Goal: Contribute content

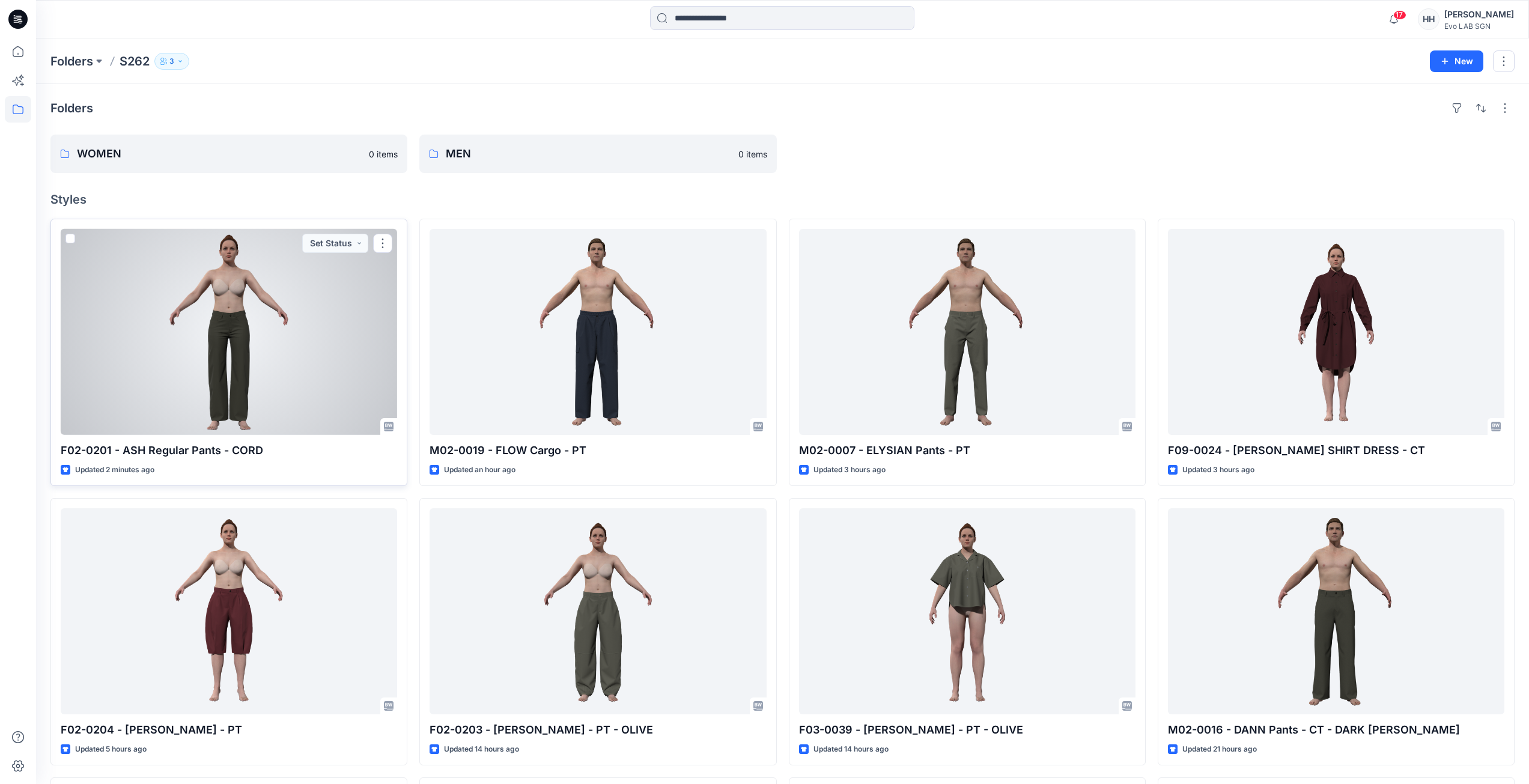
click at [325, 334] on div at bounding box center [229, 332] width 337 height 206
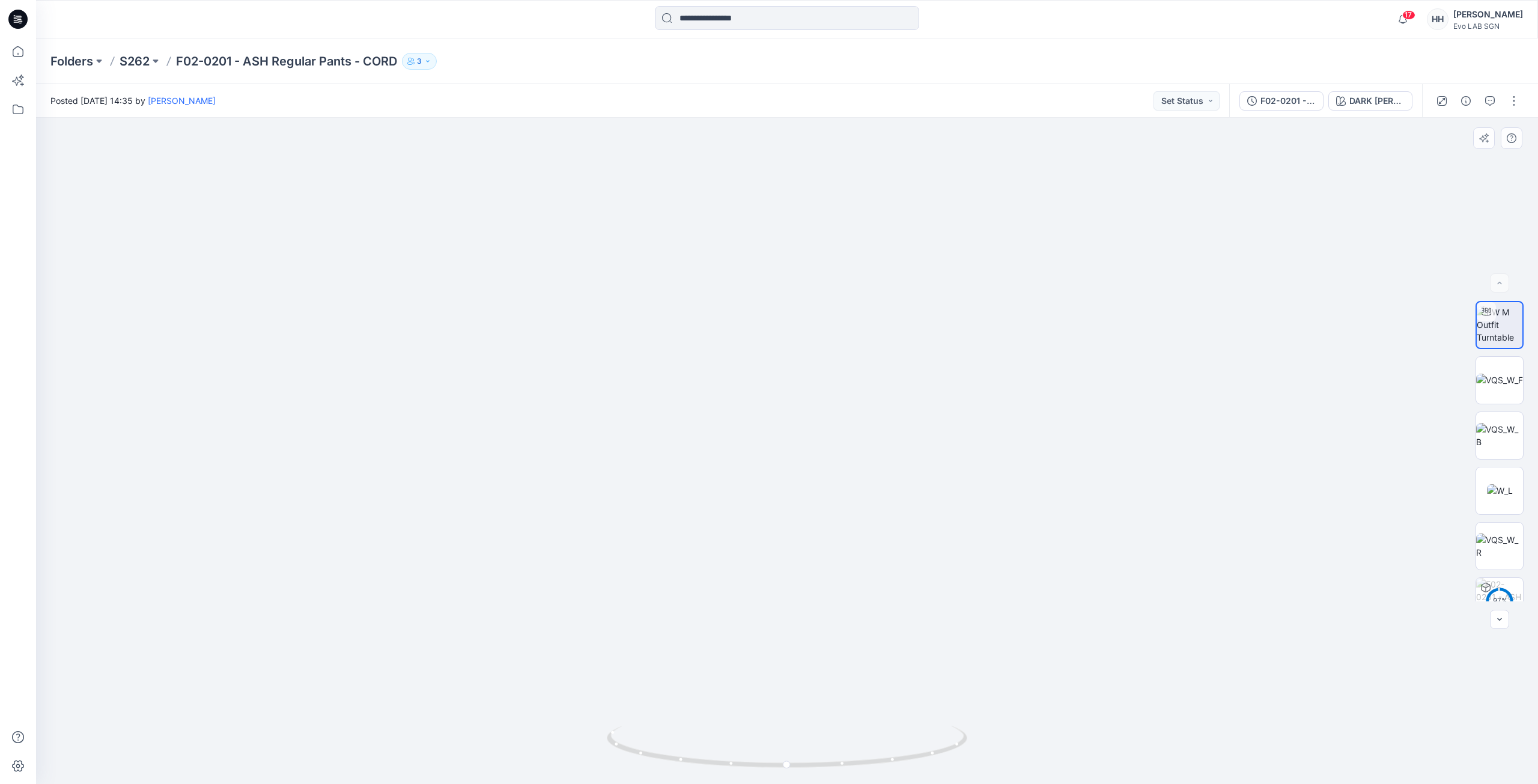
drag, startPoint x: 987, startPoint y: 512, endPoint x: 981, endPoint y: 398, distance: 114.2
drag, startPoint x: 984, startPoint y: 513, endPoint x: 967, endPoint y: 346, distance: 167.9
drag, startPoint x: 793, startPoint y: 767, endPoint x: 1199, endPoint y: 546, distance: 462.3
click at [854, 728] on icon at bounding box center [789, 747] width 364 height 45
drag, startPoint x: 878, startPoint y: 297, endPoint x: 881, endPoint y: 605, distance: 308.0
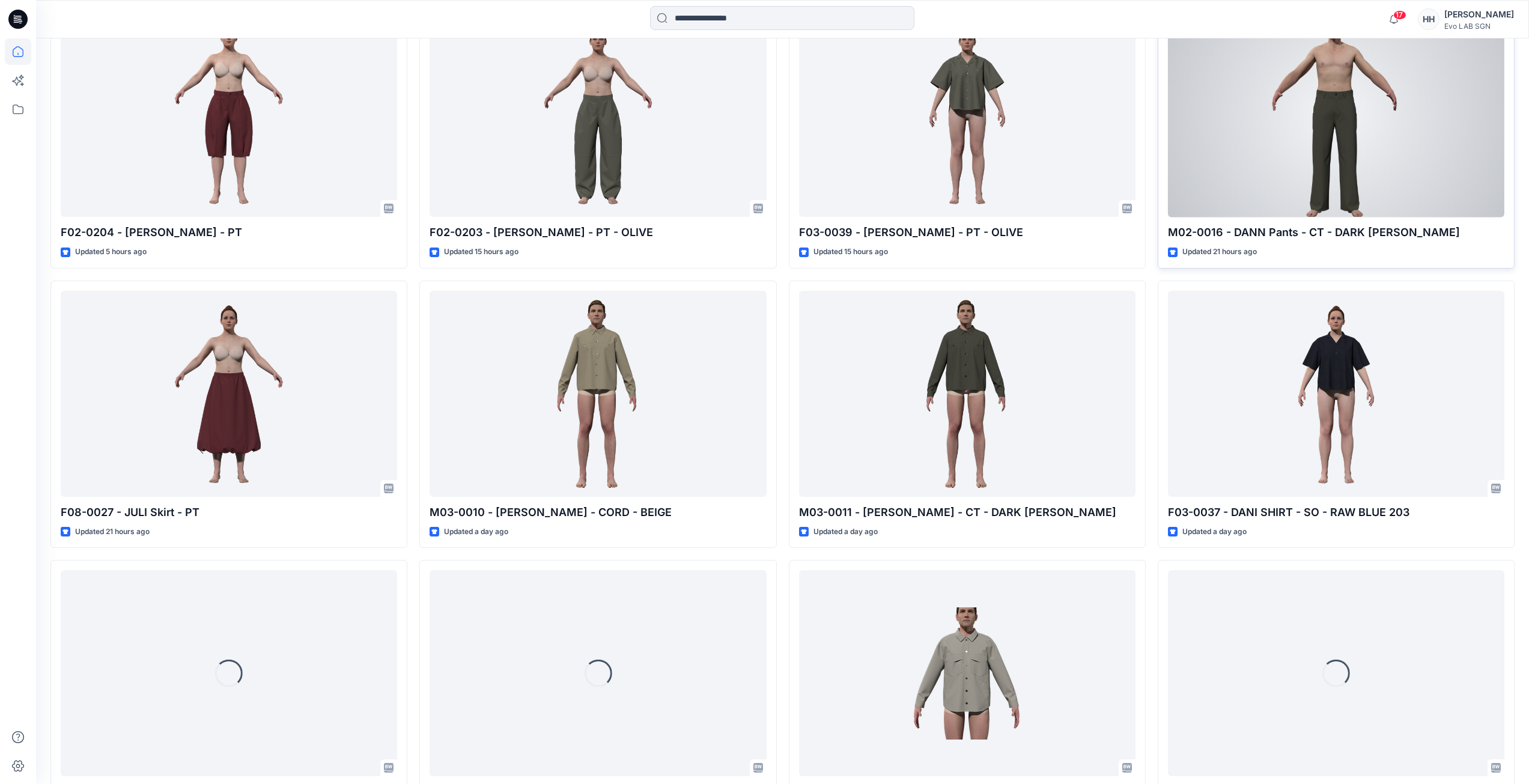
scroll to position [745, 0]
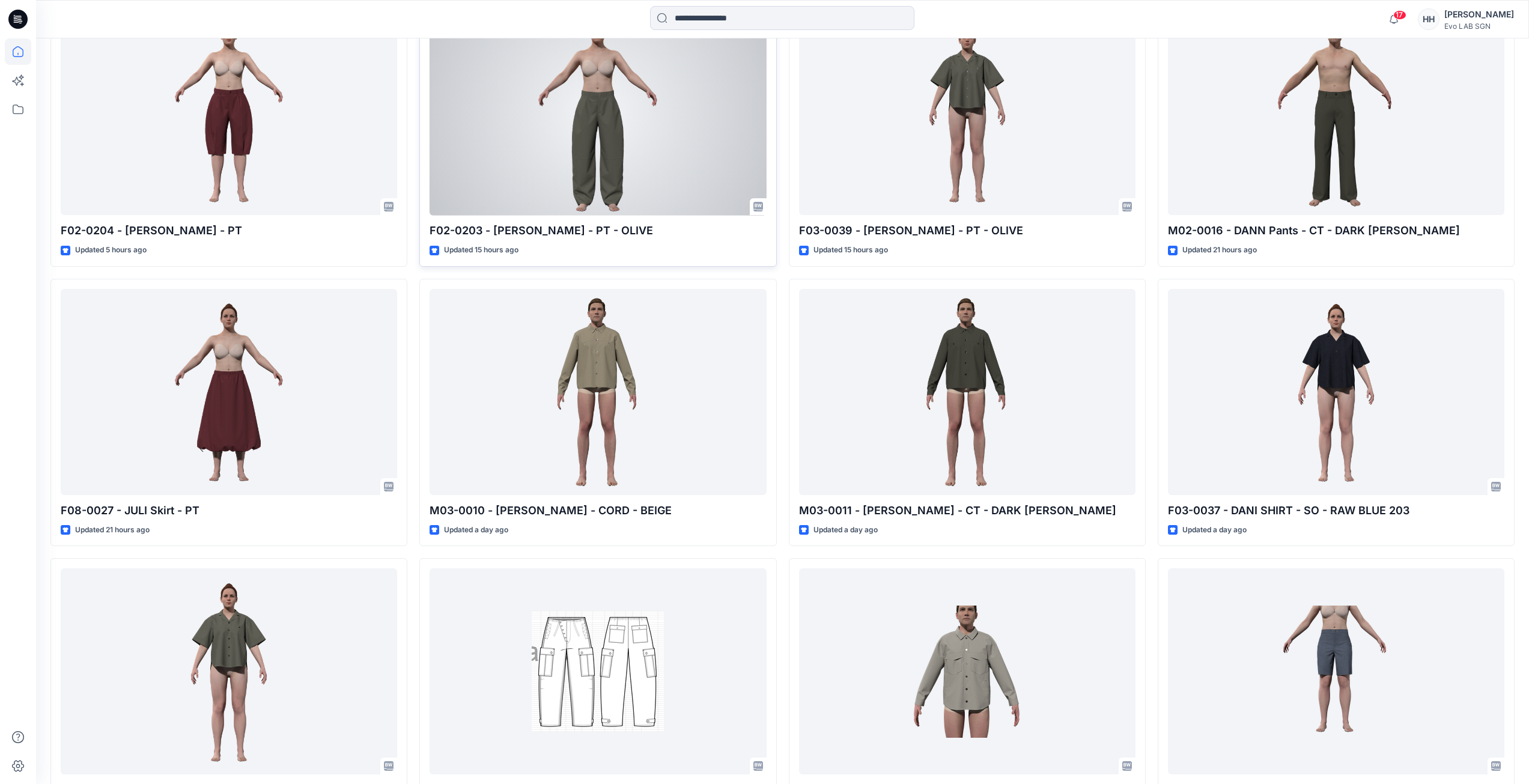
click at [581, 115] on div at bounding box center [598, 113] width 337 height 206
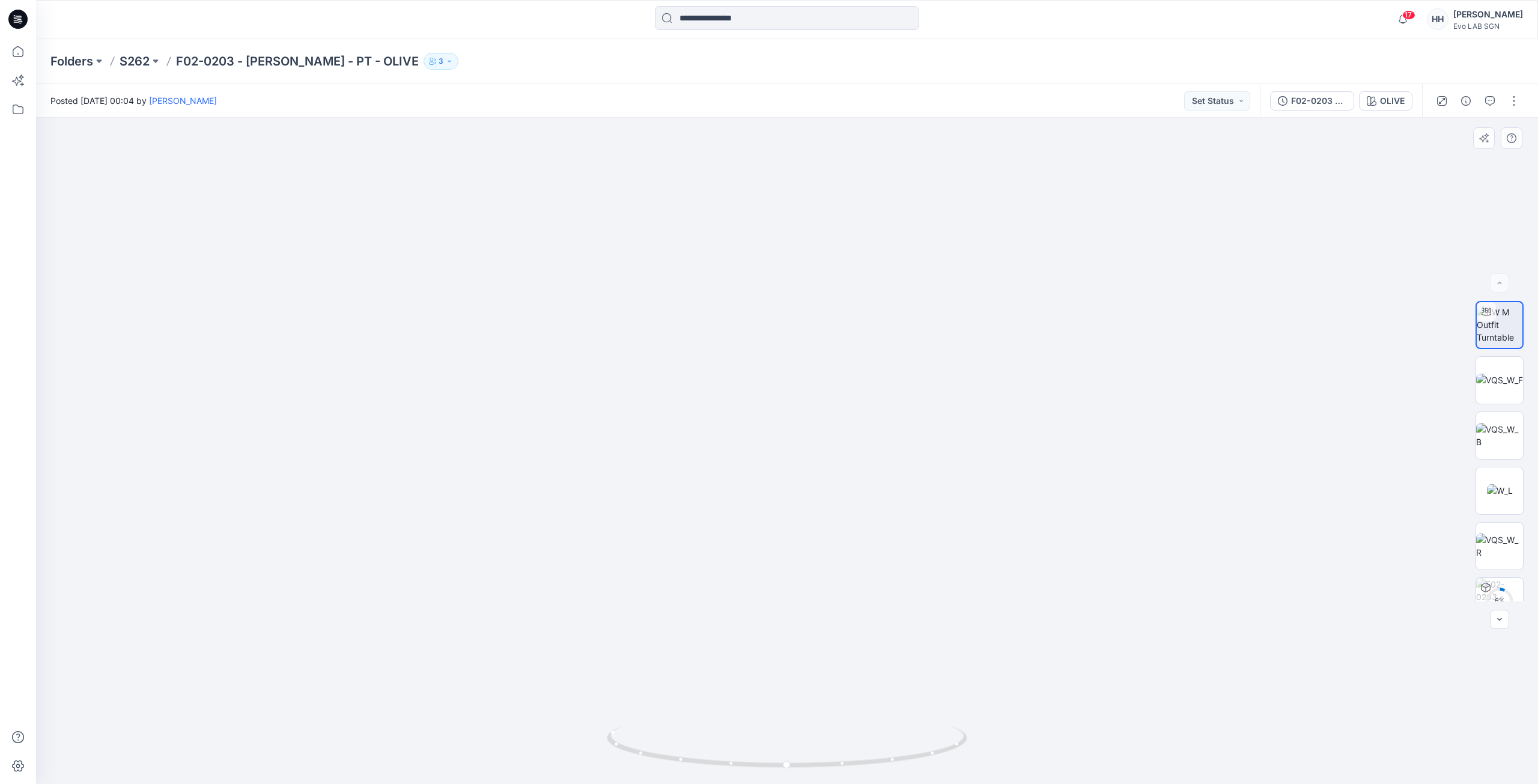
drag, startPoint x: 890, startPoint y: 648, endPoint x: 875, endPoint y: 212, distance: 436.3
drag, startPoint x: 921, startPoint y: 218, endPoint x: 934, endPoint y: 282, distance: 65.3
drag, startPoint x: 982, startPoint y: 325, endPoint x: 984, endPoint y: 300, distance: 25.1
click at [1404, 99] on div "OLIVE" at bounding box center [1393, 101] width 25 height 13
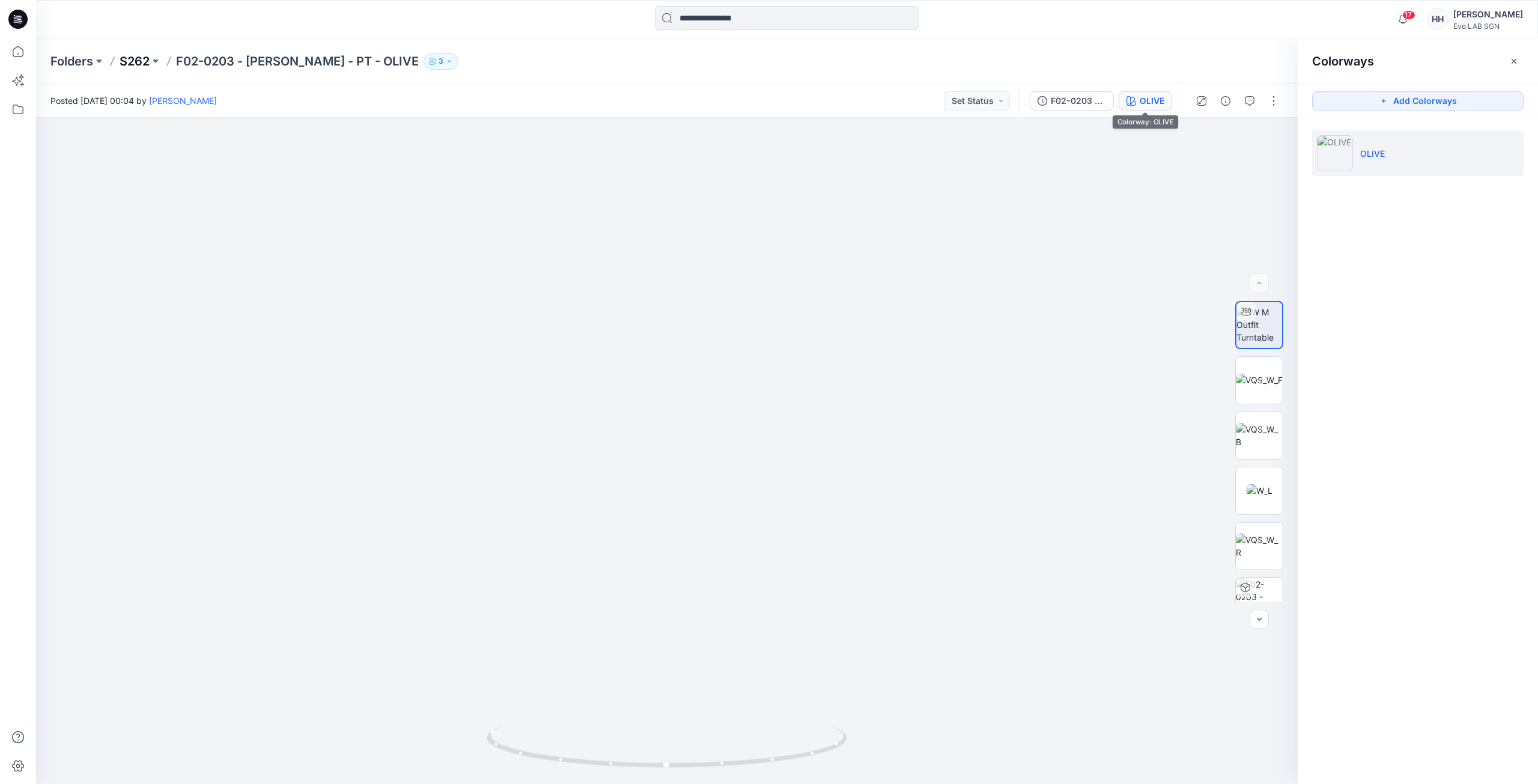
click at [137, 64] on p "S262" at bounding box center [134, 61] width 30 height 16
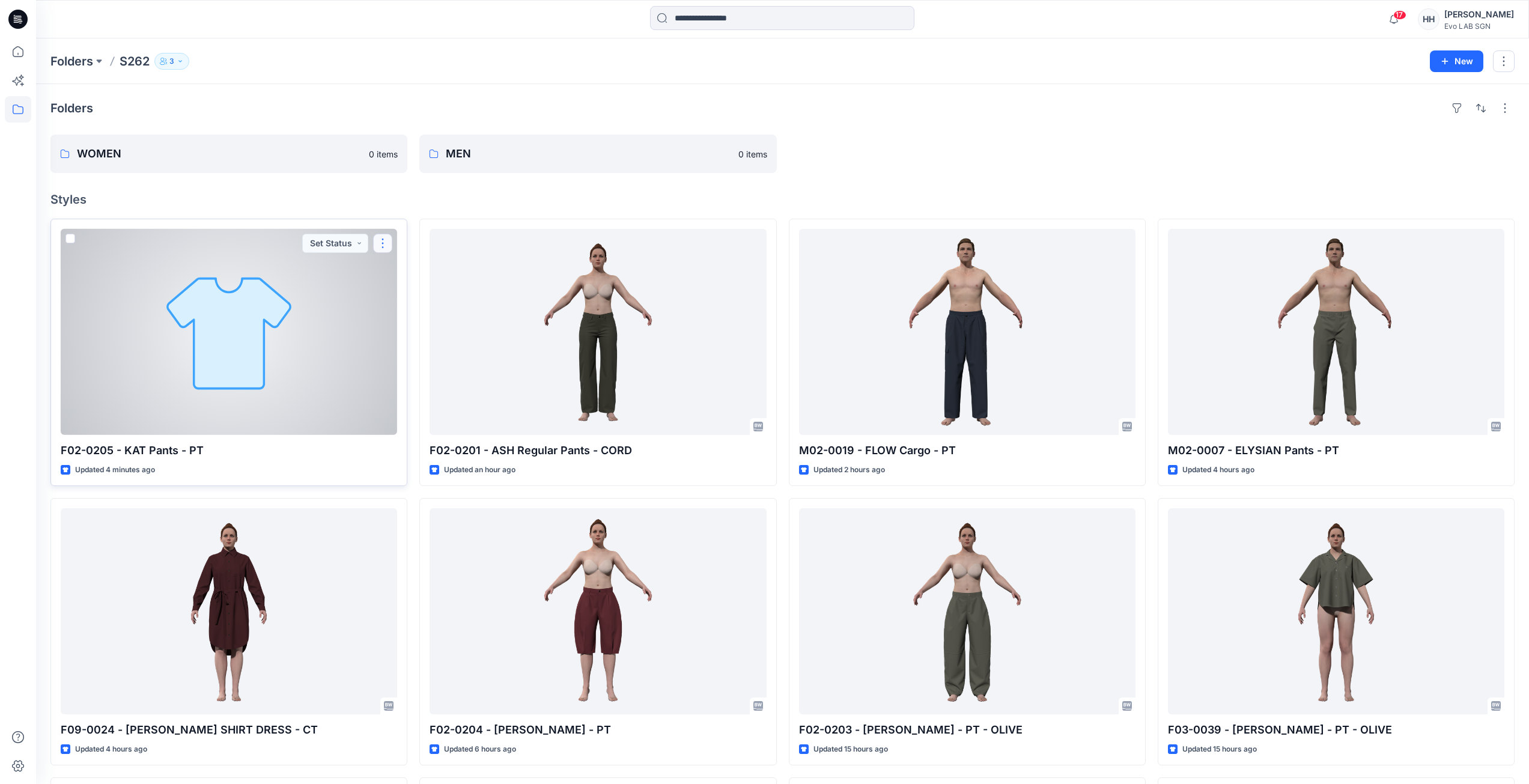
click at [386, 239] on button "button" at bounding box center [383, 243] width 19 height 19
click at [433, 273] on button "Edit" at bounding box center [440, 270] width 130 height 22
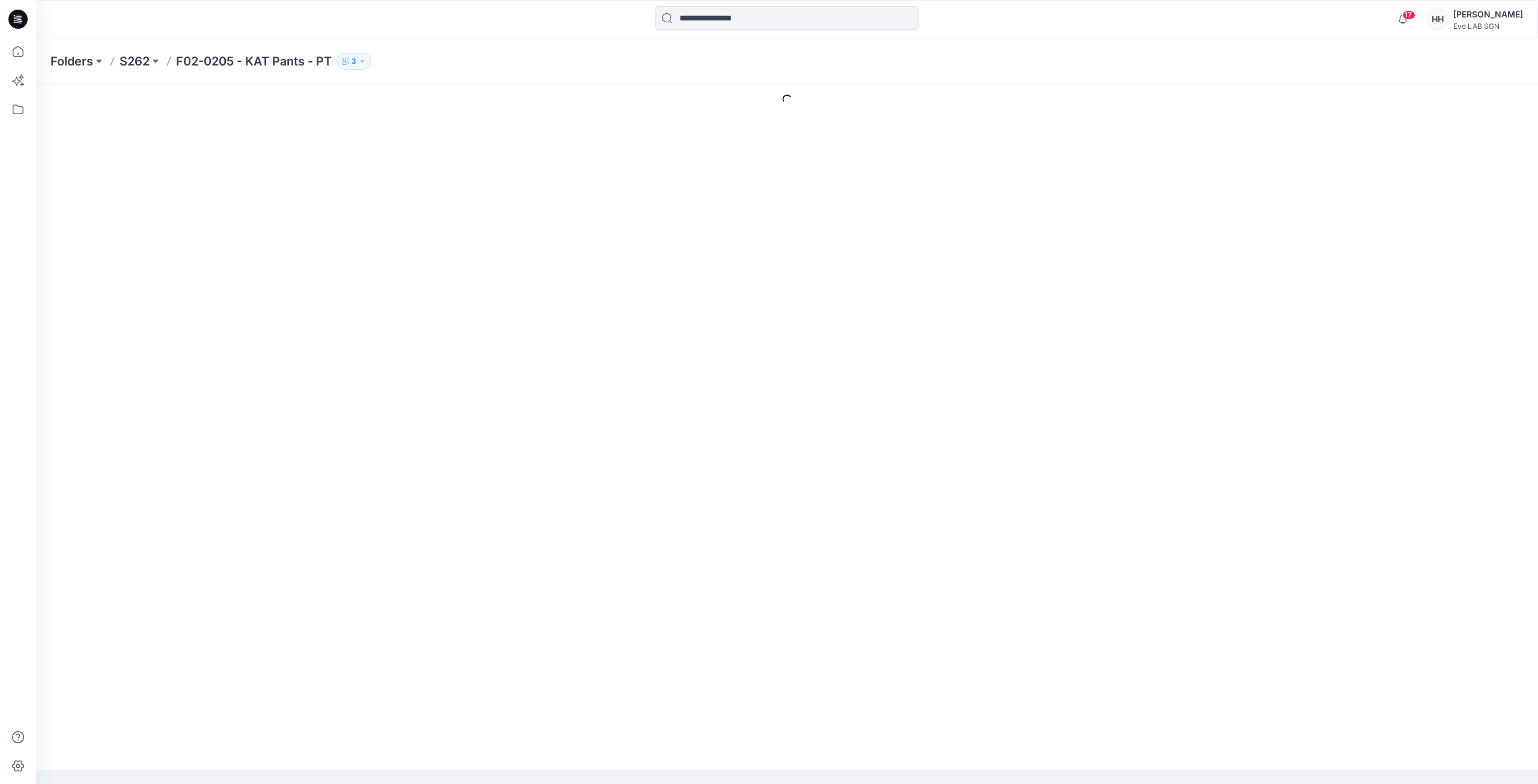
type input "**********"
type input "*****"
type input "**********"
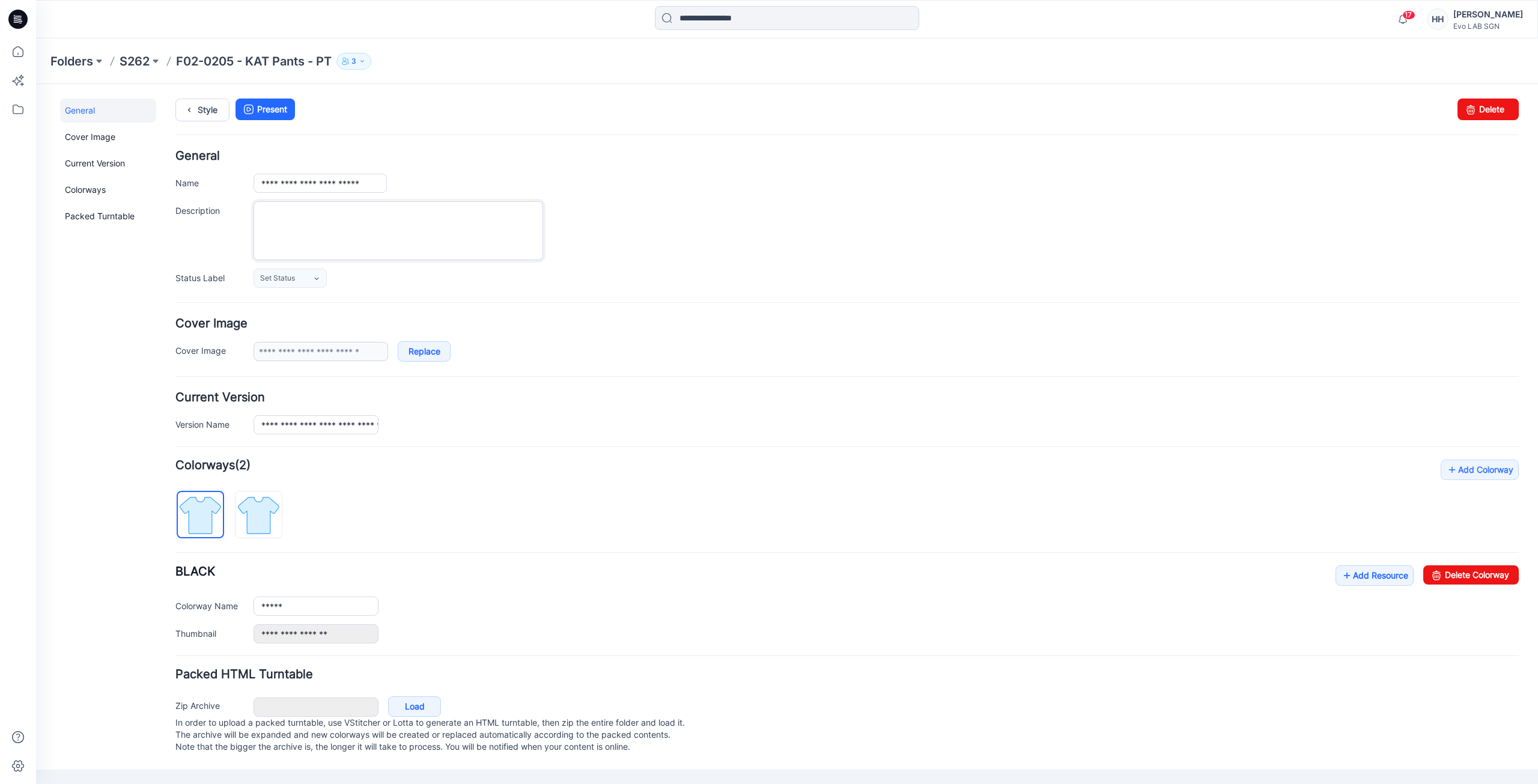
click at [320, 218] on textarea "Description" at bounding box center [398, 230] width 290 height 59
type textarea "*"
type textarea "**********"
click at [789, 190] on div "**********" at bounding box center [886, 183] width 1266 height 19
click at [146, 60] on p "S262" at bounding box center [134, 61] width 30 height 16
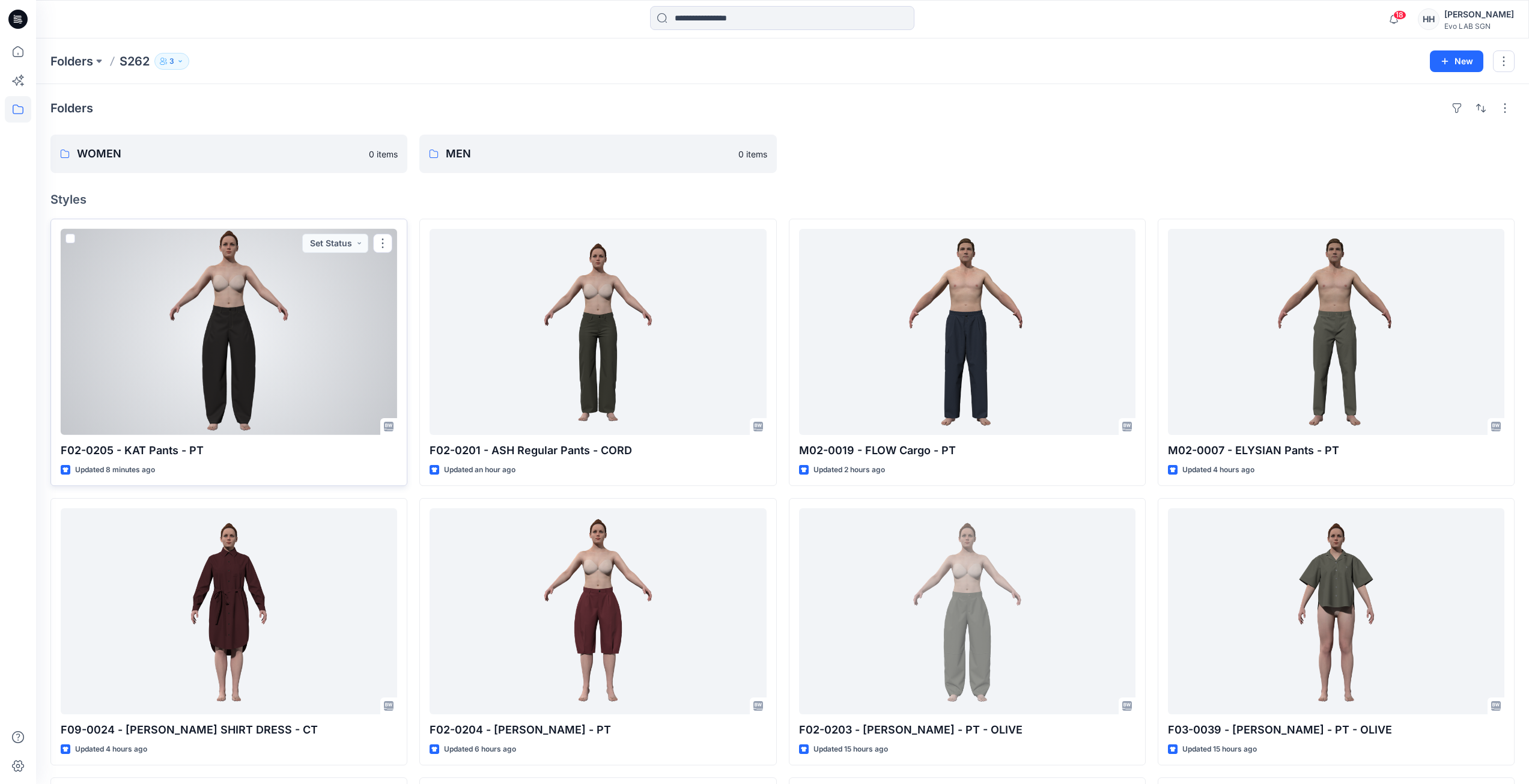
click at [308, 338] on div at bounding box center [229, 332] width 337 height 206
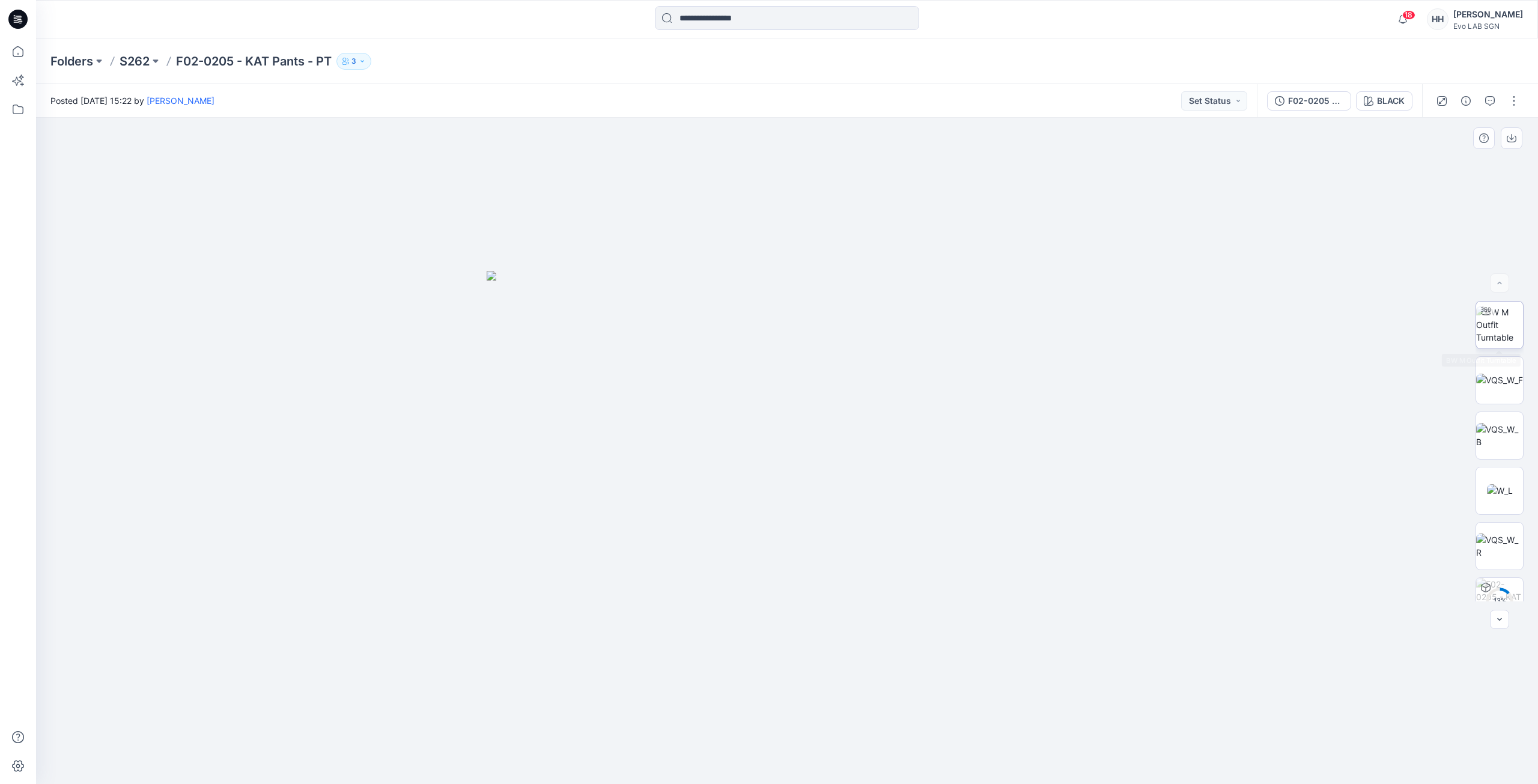
click at [1508, 316] on img at bounding box center [1500, 324] width 47 height 38
drag, startPoint x: 962, startPoint y: 633, endPoint x: 961, endPoint y: 545, distance: 88.0
drag, startPoint x: 796, startPoint y: 757, endPoint x: 870, endPoint y: 758, distance: 74.0
click at [870, 758] on icon at bounding box center [789, 747] width 364 height 45
drag, startPoint x: 830, startPoint y: 766, endPoint x: 810, endPoint y: 764, distance: 20.1
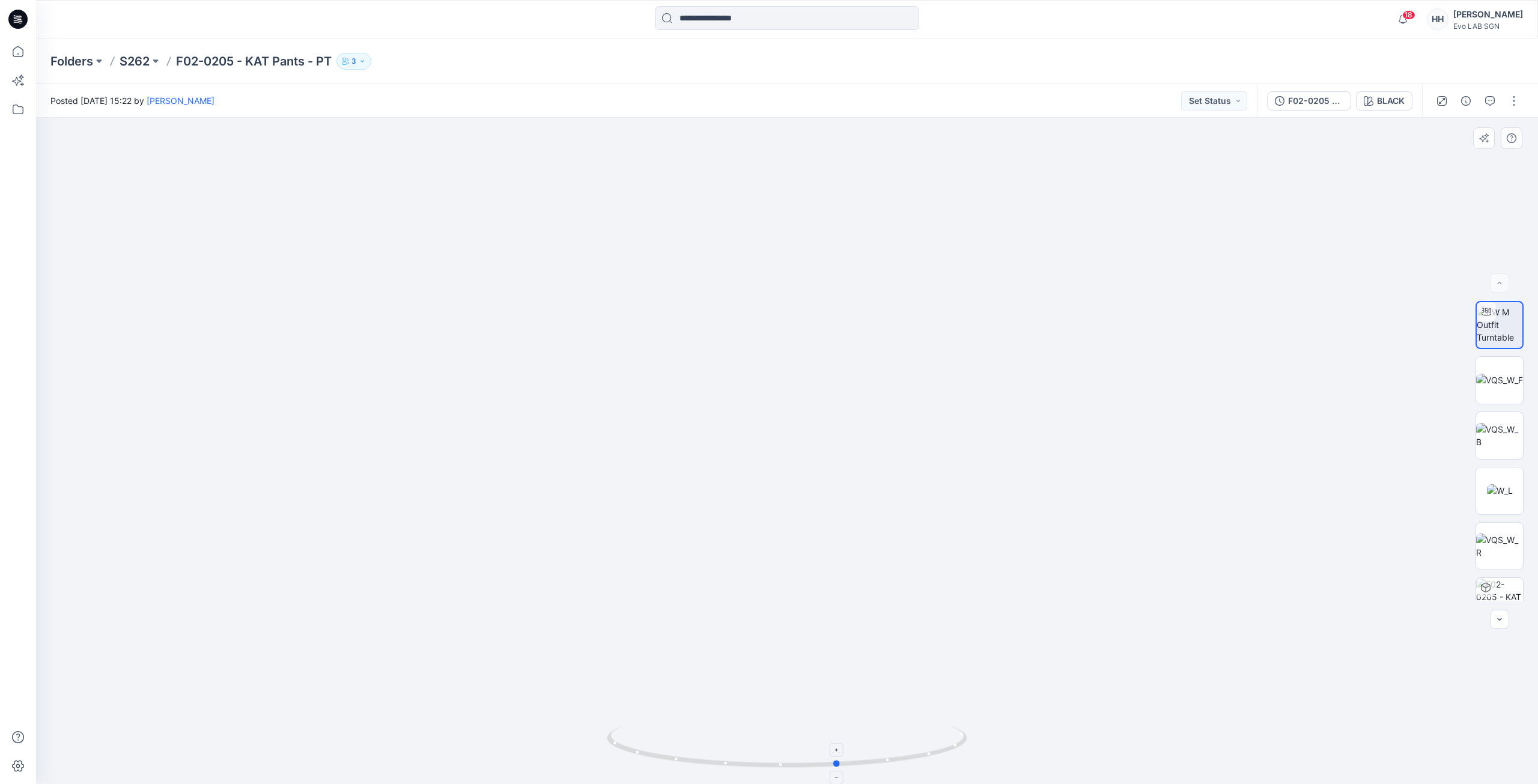
click at [849, 767] on icon at bounding box center [789, 747] width 364 height 45
drag, startPoint x: 782, startPoint y: 769, endPoint x: 1218, endPoint y: 532, distance: 496.3
click at [1107, 754] on div at bounding box center [786, 450] width 1502 height 666
click at [135, 60] on p "S262" at bounding box center [134, 61] width 30 height 16
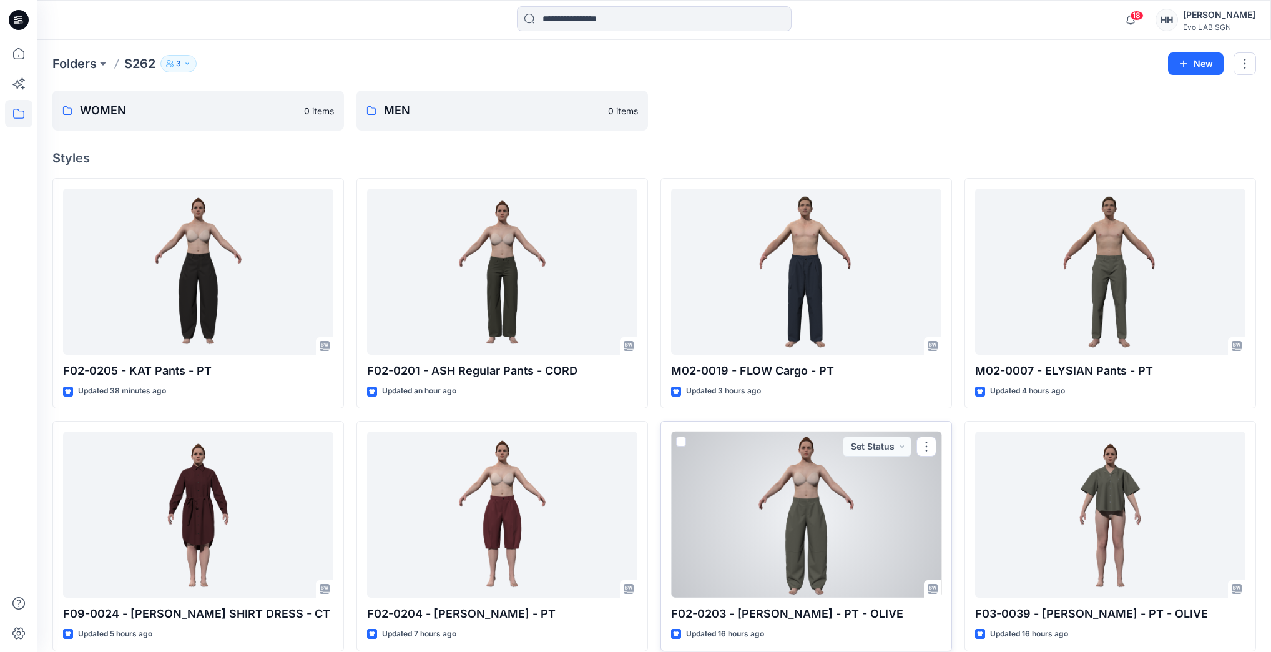
scroll to position [49, 0]
